Goal: Find specific page/section: Find specific page/section

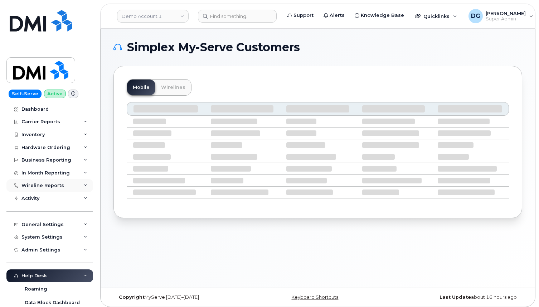
click at [64, 185] on div "Wireline Reports" at bounding box center [49, 185] width 87 height 13
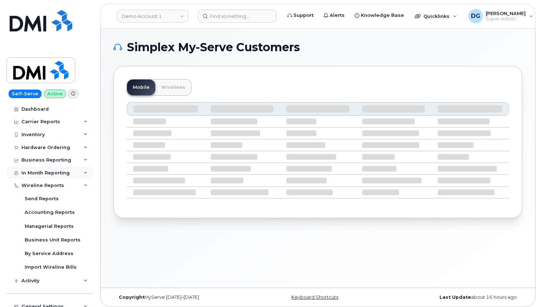
click at [72, 171] on div "In Month Reporting" at bounding box center [49, 172] width 87 height 13
click at [77, 154] on div "Business Reporting" at bounding box center [49, 160] width 87 height 13
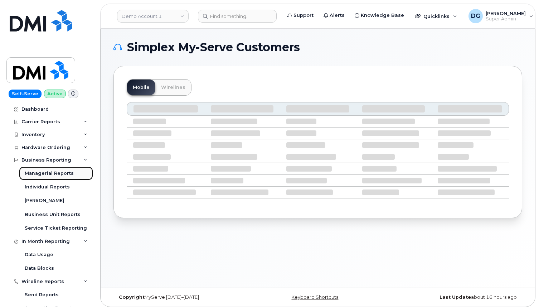
click at [66, 173] on div "Managerial Reports" at bounding box center [49, 173] width 49 height 6
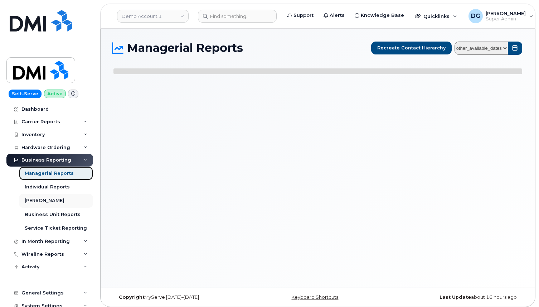
select select
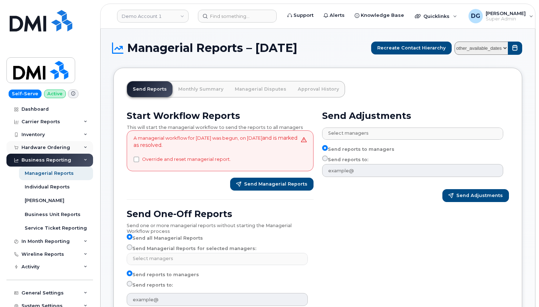
click at [74, 145] on div "Hardware Ordering" at bounding box center [49, 147] width 87 height 13
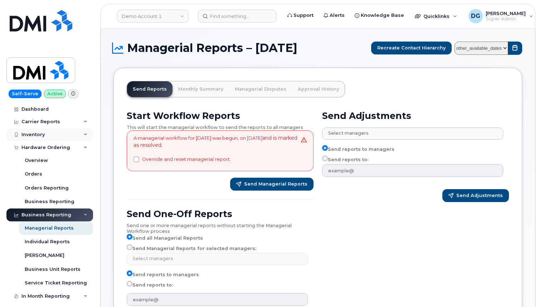
click at [69, 132] on div "Inventory" at bounding box center [49, 134] width 87 height 13
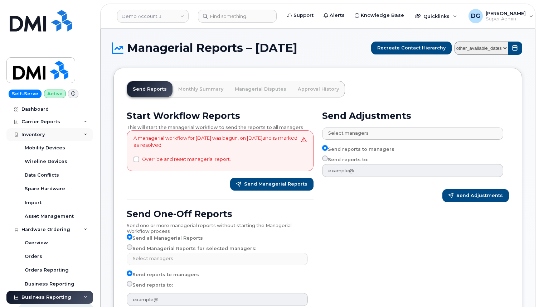
click at [69, 132] on div "Inventory" at bounding box center [49, 134] width 87 height 13
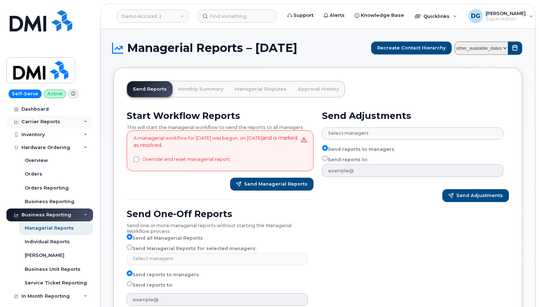
click at [70, 121] on div "Carrier Reports" at bounding box center [49, 121] width 87 height 13
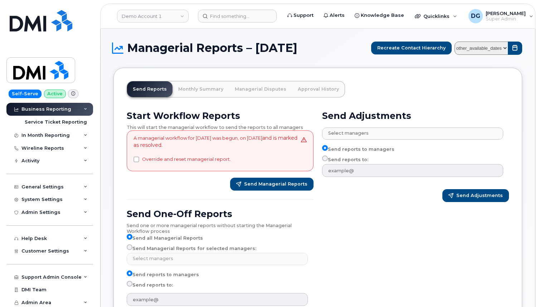
scroll to position [341, 0]
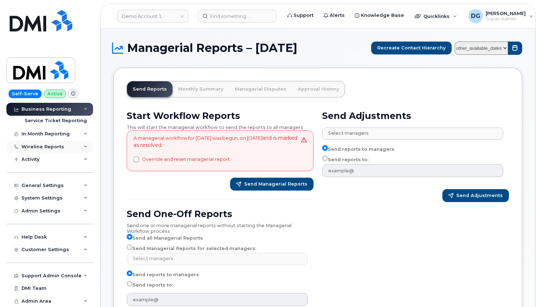
click at [74, 149] on div "Wireline Reports" at bounding box center [49, 146] width 87 height 13
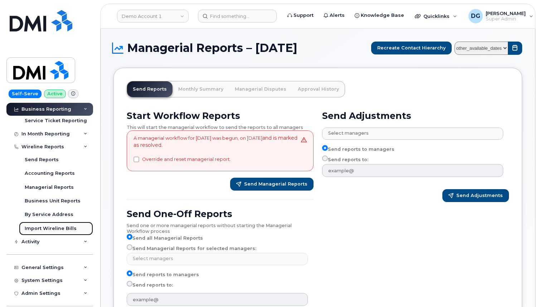
click at [48, 226] on div "Import Wireline Bills" at bounding box center [51, 228] width 52 height 6
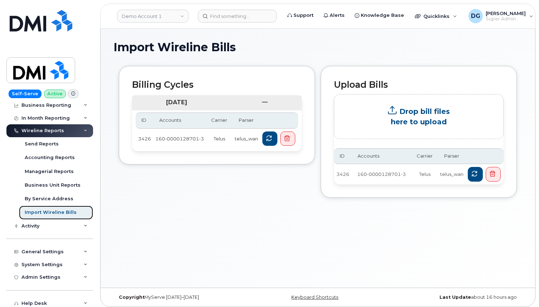
scroll to position [47, 0]
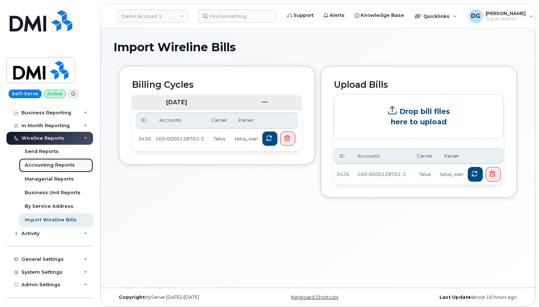
click at [49, 166] on div "Accounting Reports" at bounding box center [50, 165] width 50 height 6
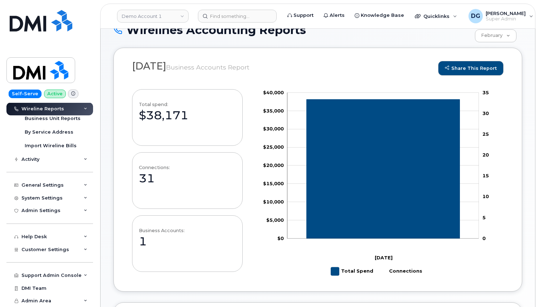
scroll to position [25, 0]
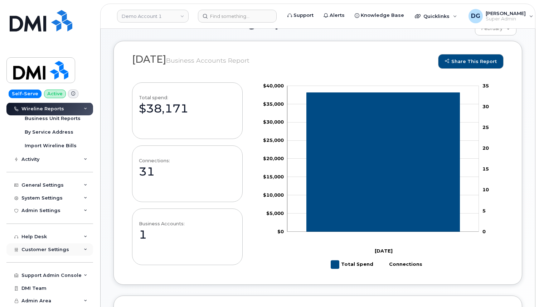
click at [55, 250] on span "Customer Settings" at bounding box center [45, 249] width 48 height 5
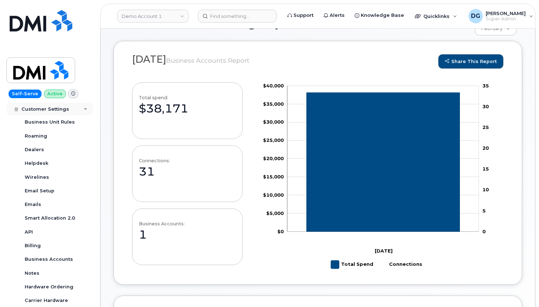
scroll to position [327, 0]
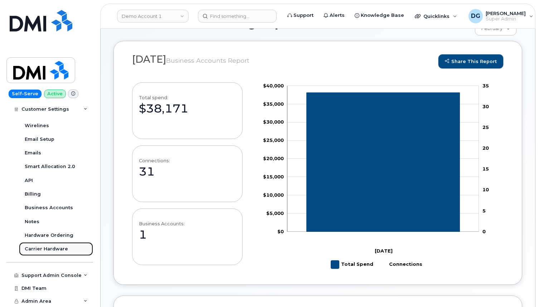
click at [48, 247] on div "Carrier Hardware" at bounding box center [46, 249] width 43 height 6
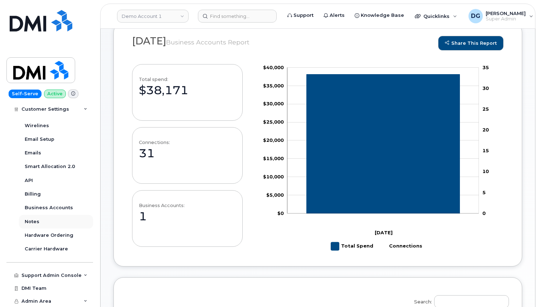
scroll to position [47, 0]
